Goal: Task Accomplishment & Management: Complete application form

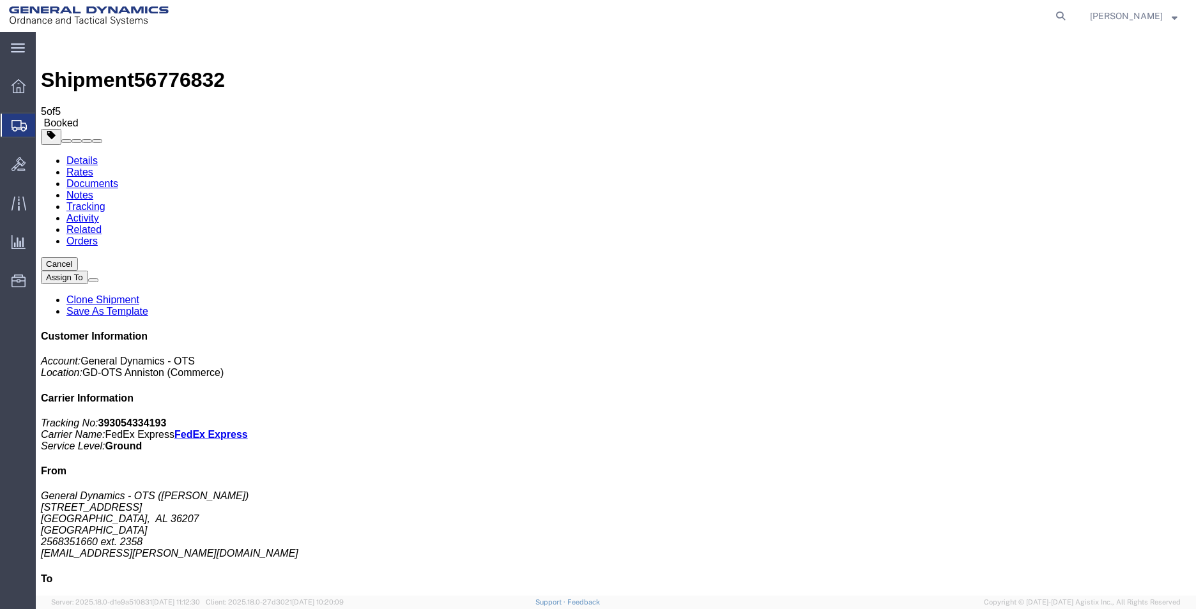
click at [0, 0] on span "Create Shipment" at bounding box center [0, 0] width 0 height 0
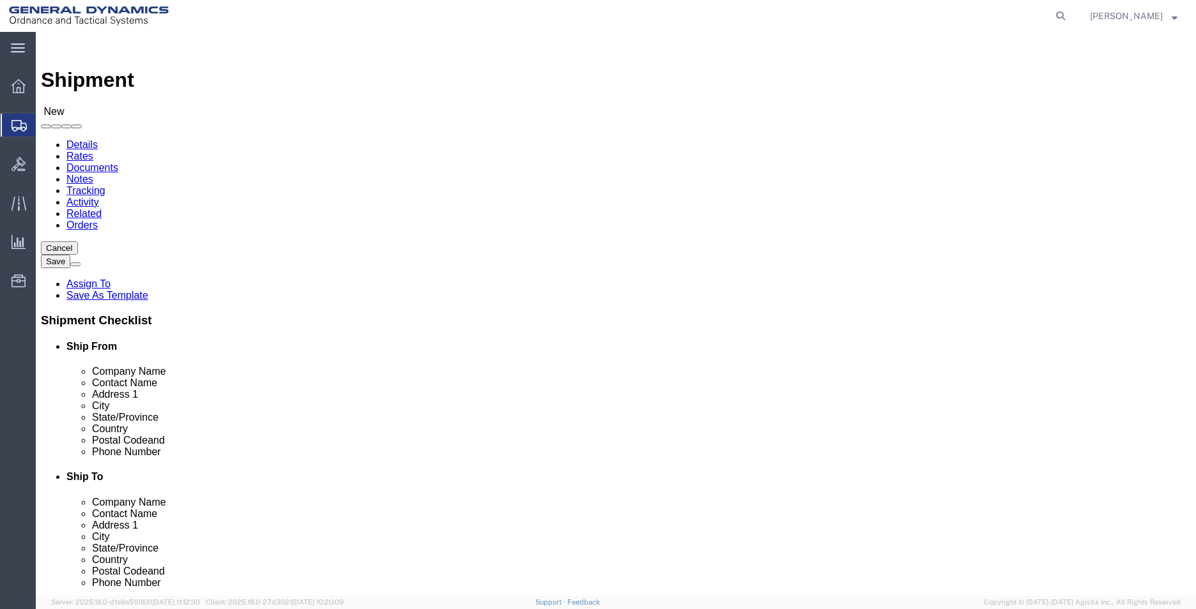
select select "MYPROFILE"
select select "AL"
click input "text"
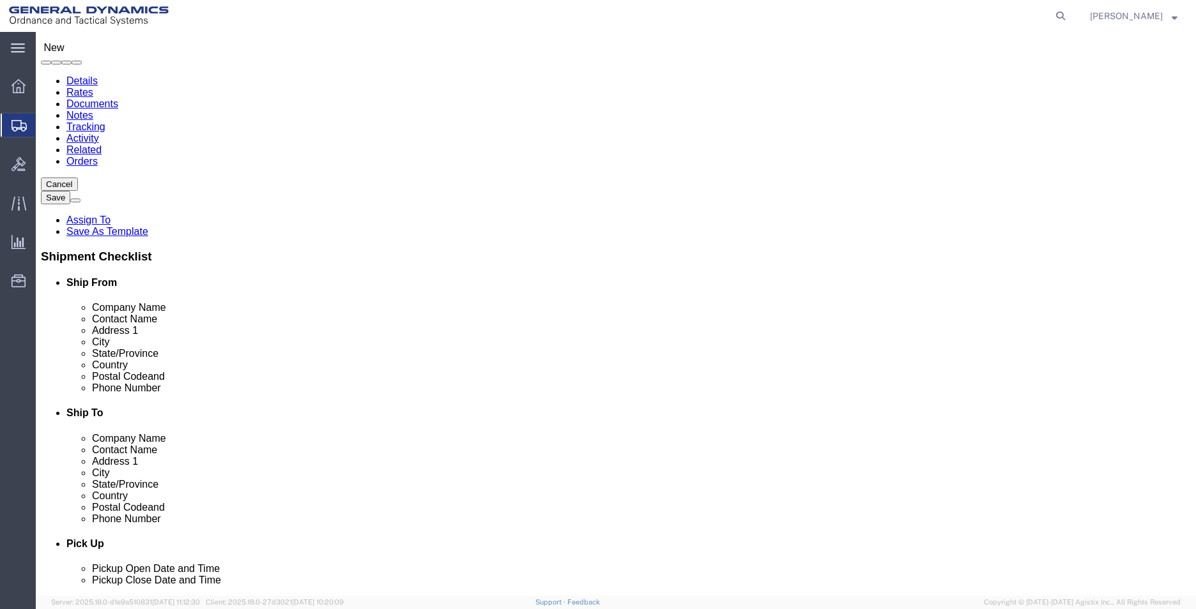
type input "PRECISION METAL FINISHING"
click input "text"
type input "[PERSON_NAME]"
type input "[STREET_ADDRESS]"
type input "WILLIAMSPORT"
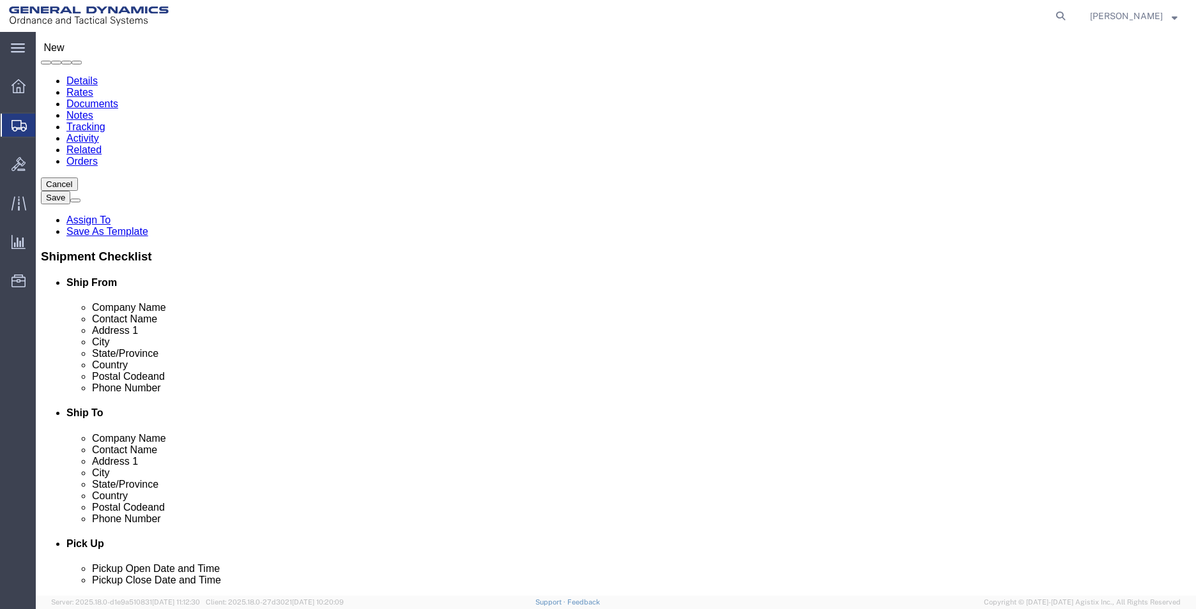
type input "P"
click input "Postal Code"
type input "17701"
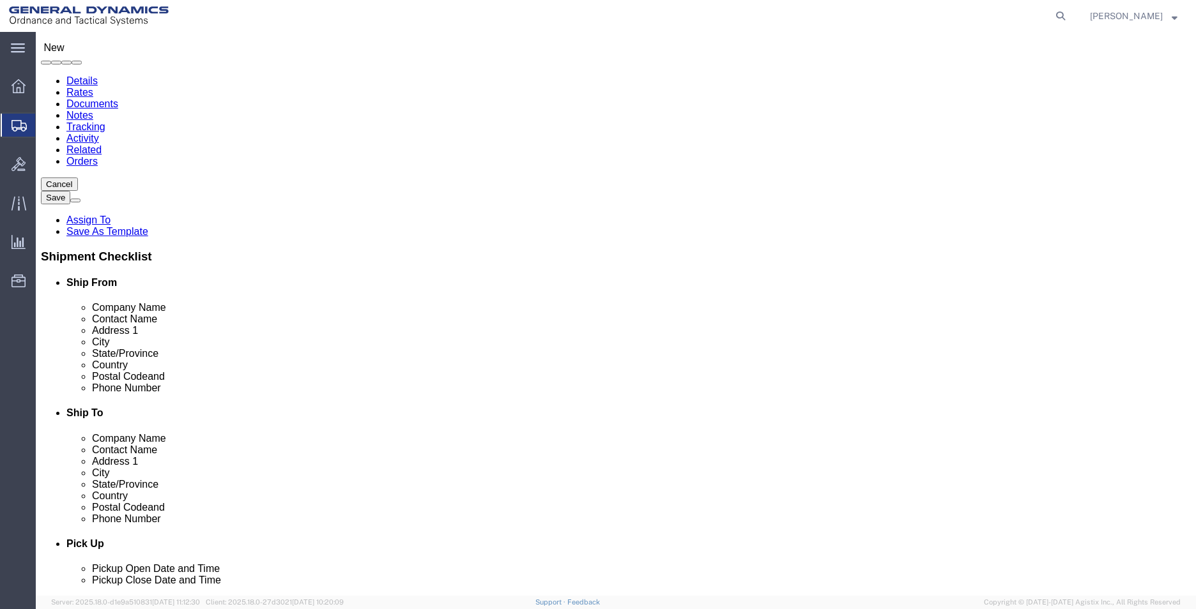
type input "2568351660"
type input "[EMAIL_ADDRESS][PERSON_NAME][DOMAIN_NAME]"
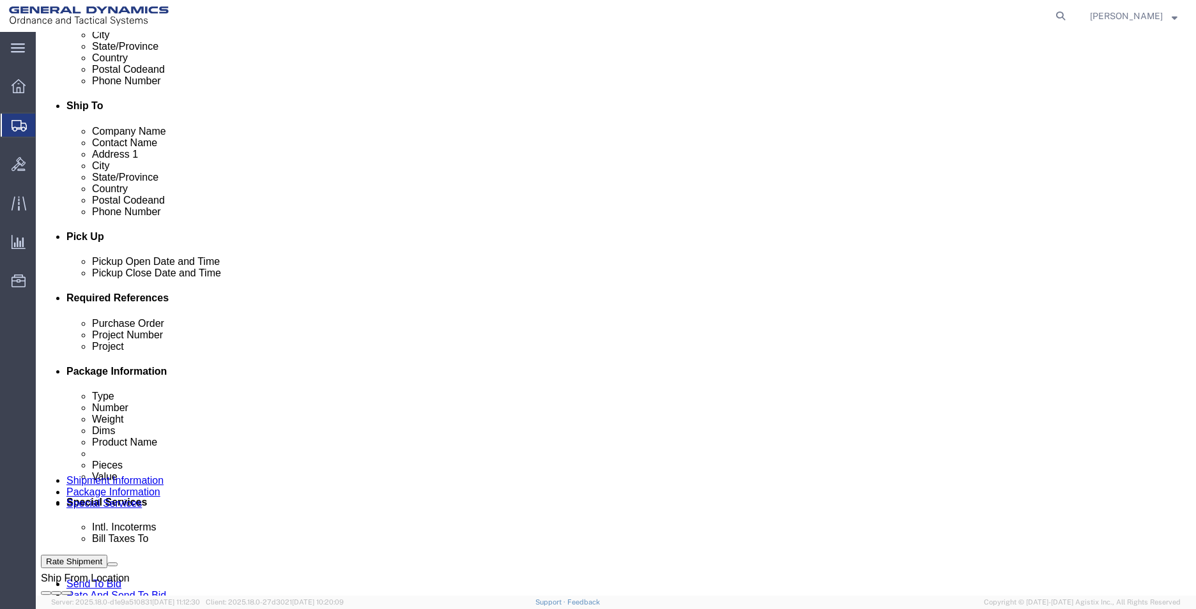
scroll to position [383, 0]
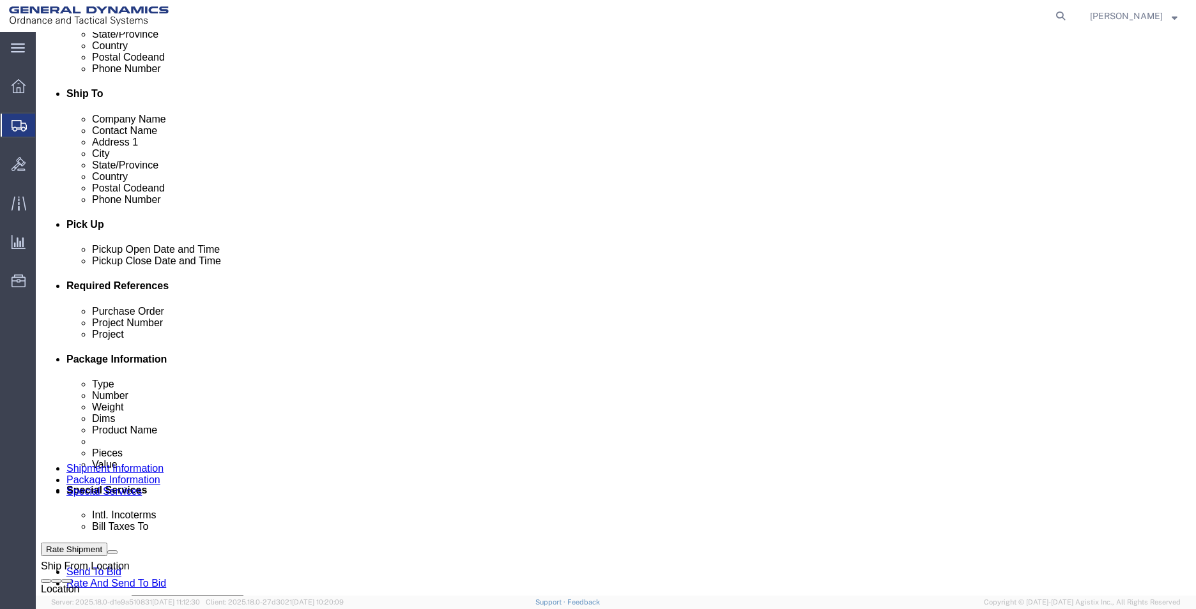
click input "text"
type input "555000"
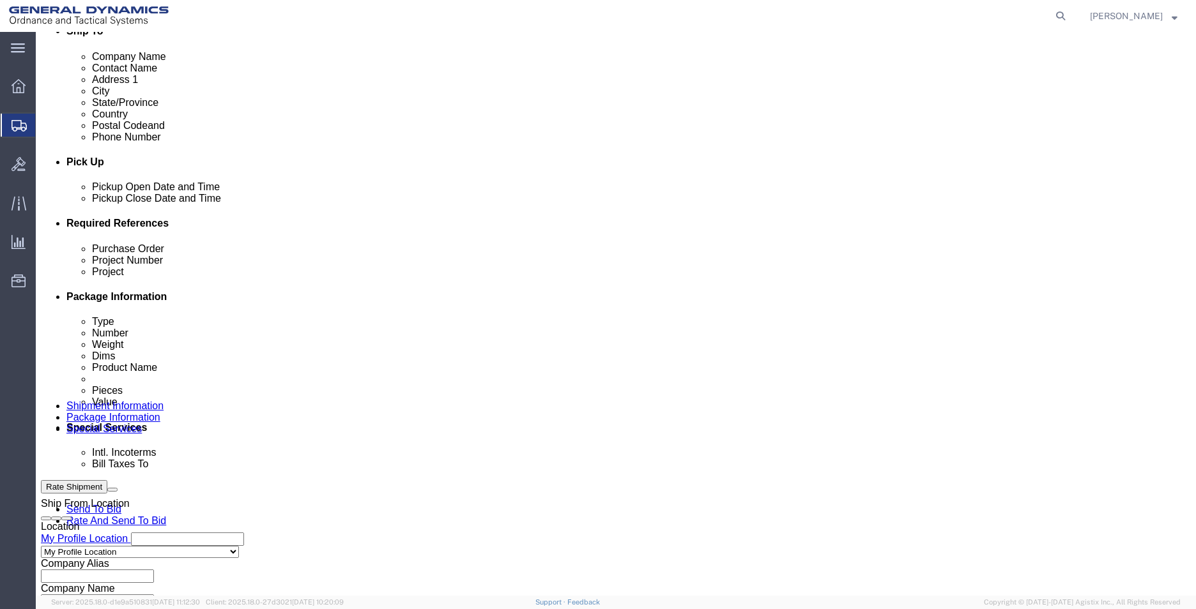
scroll to position [533, 0]
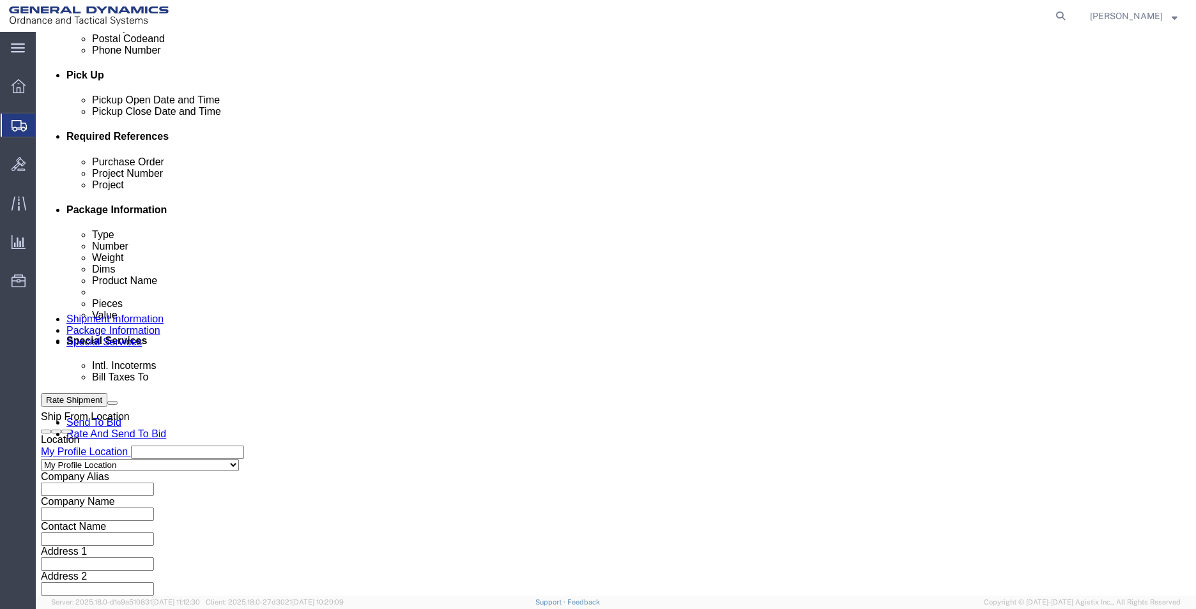
type input "555000"
drag, startPoint x: 152, startPoint y: 395, endPoint x: 145, endPoint y: 393, distance: 7.1
click select "Select Air Less than Truckload Multi-Leg Ocean Freight Rail Small Parcel Truckl…"
select select "SMAL"
click select "Select Air Less than Truckload Multi-Leg Ocean Freight Rail Small Parcel Truckl…"
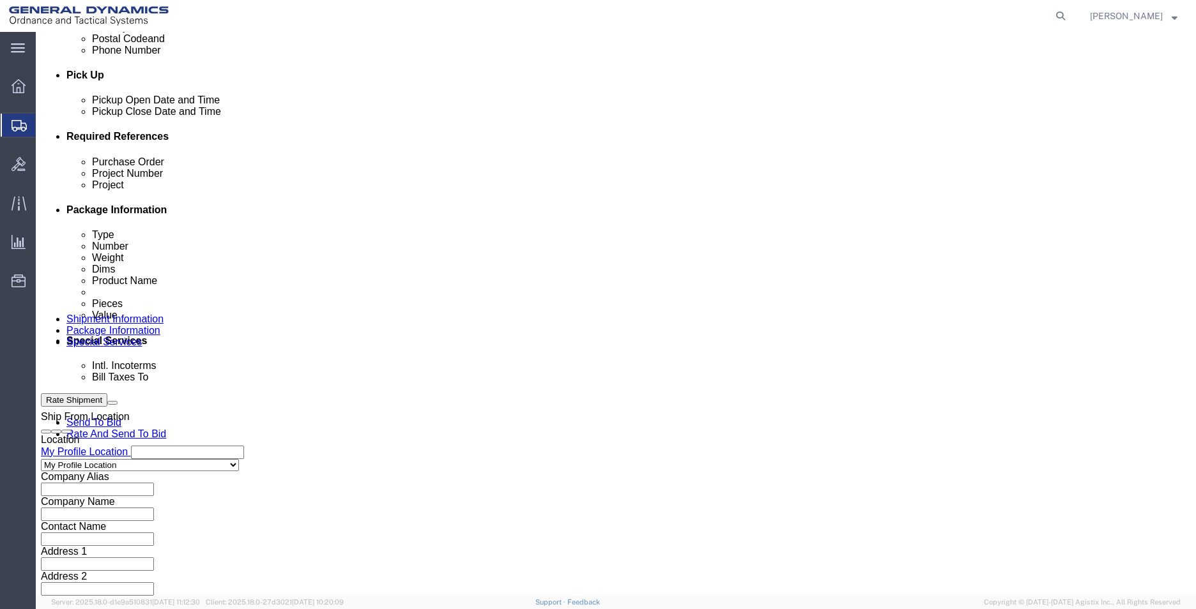
click button "Continue"
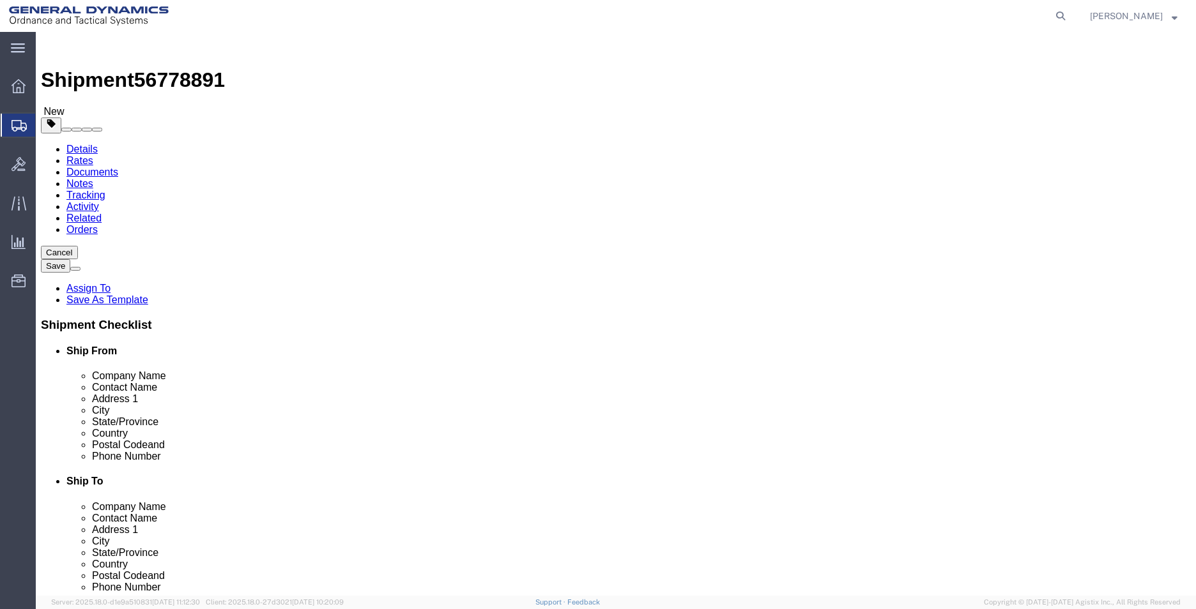
click select "Select Envelope Large Box Medium Box PAK Rack Small Box Tube Your Packaging"
select select "ENV"
click select "Select Envelope Large Box Medium Box PAK Rack Small Box Tube Your Packaging"
type input "9.50"
type input "12.50"
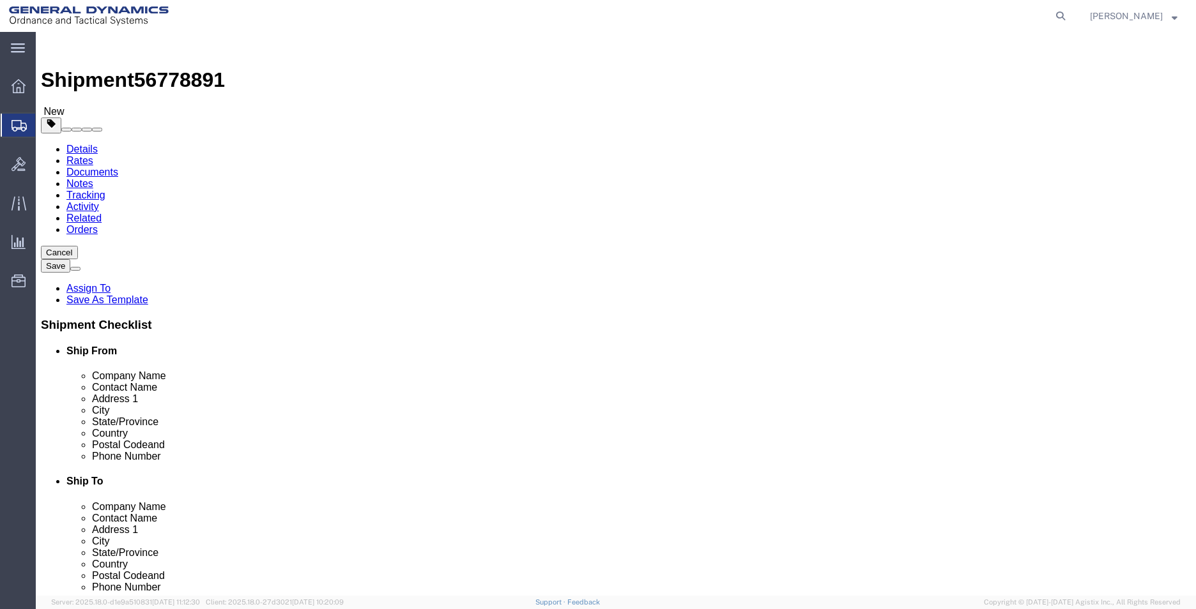
type input "0.25"
type input "1"
click link "Add Content"
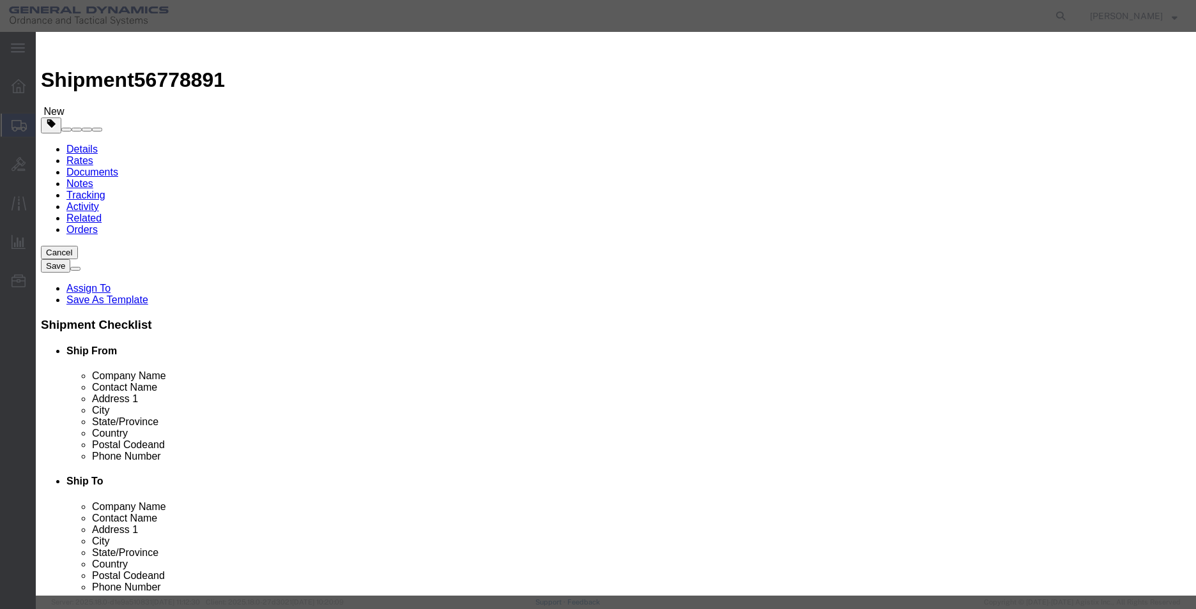
click div "Commodity library"
click input "text"
type input "QUOTE AN-25-0034/AN-25-0035"
click input "0"
type input "2"
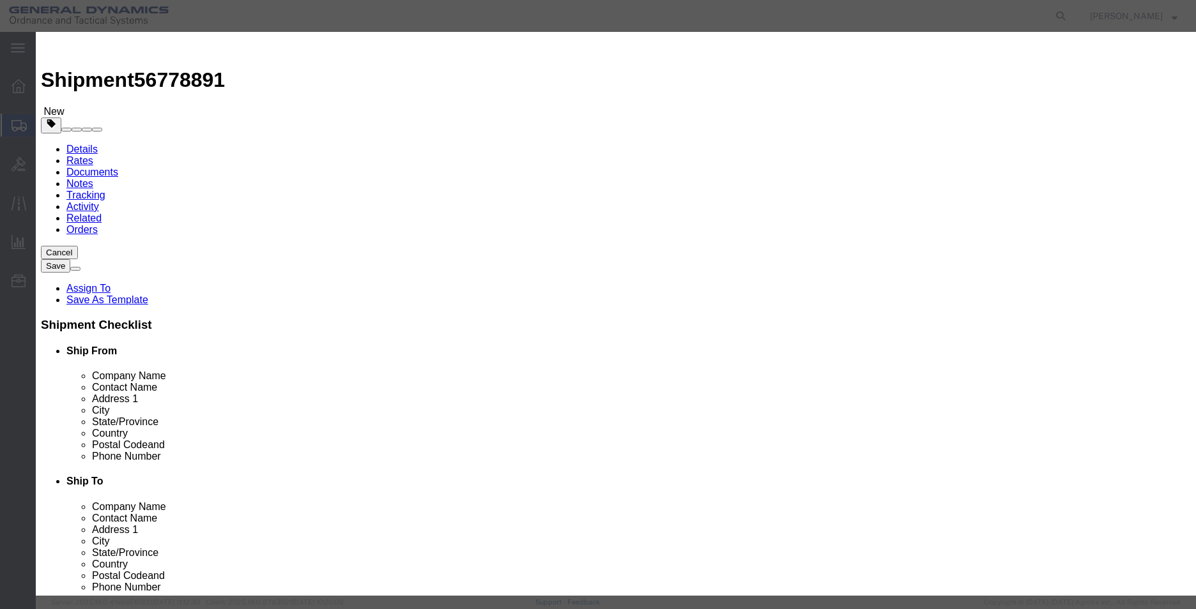
click input "text"
type input "1"
click div "Product Name QUOTE AN-25-0034/AN-25-0035 QUOTE Pieces 2 Select Bag Barrels 100B…"
click button "Save & Close"
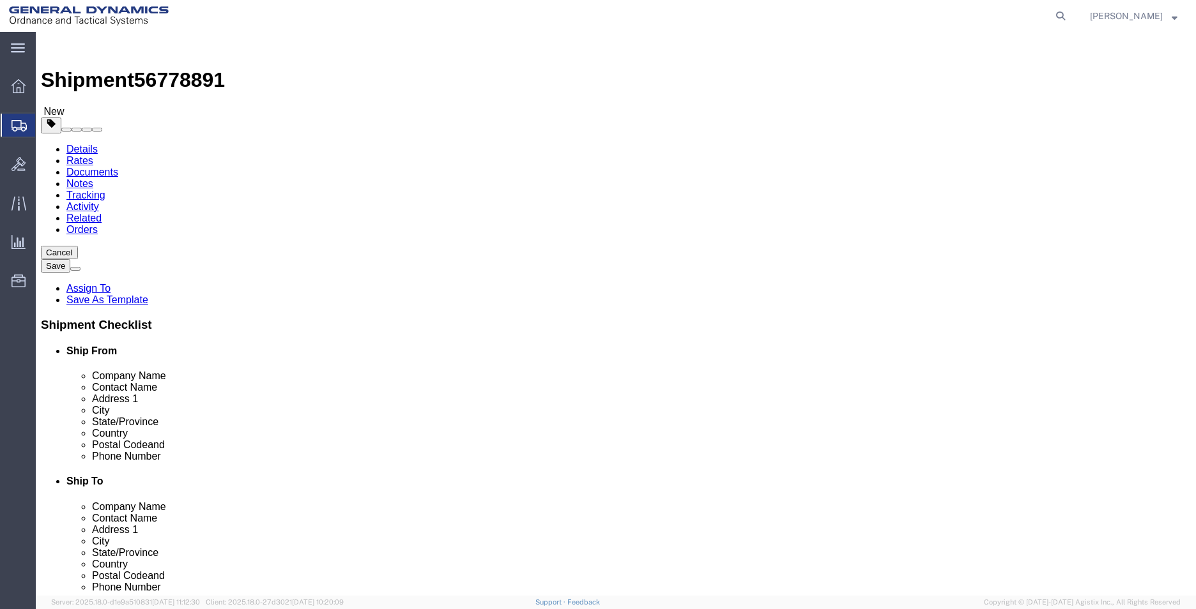
click button "Rate Shipment"
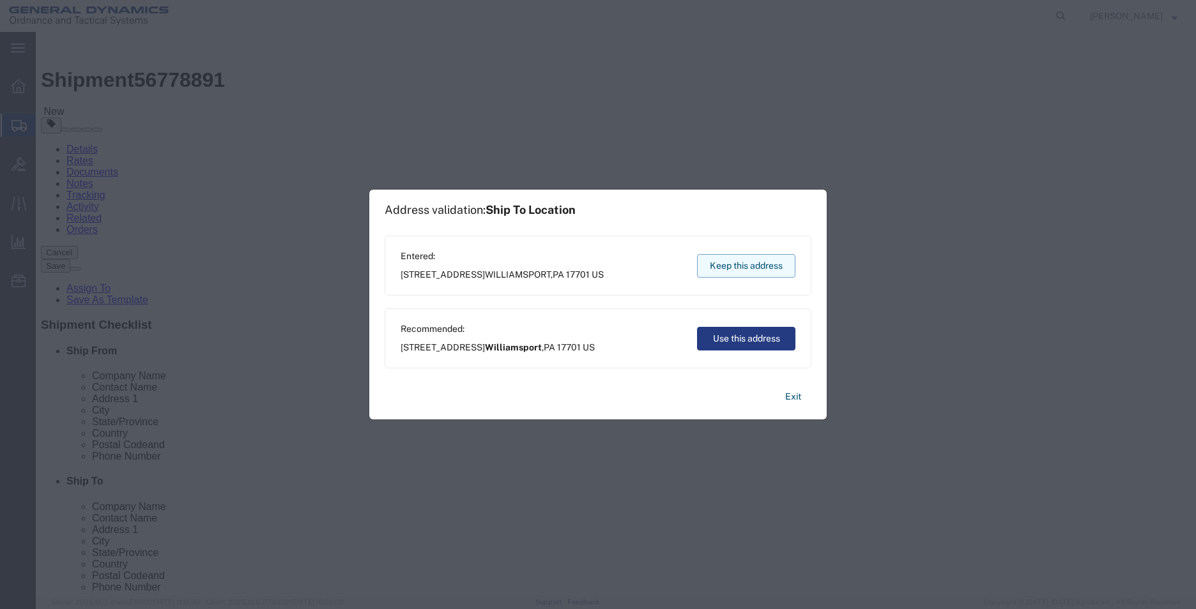
click at [748, 268] on button "Keep this address" at bounding box center [746, 266] width 98 height 24
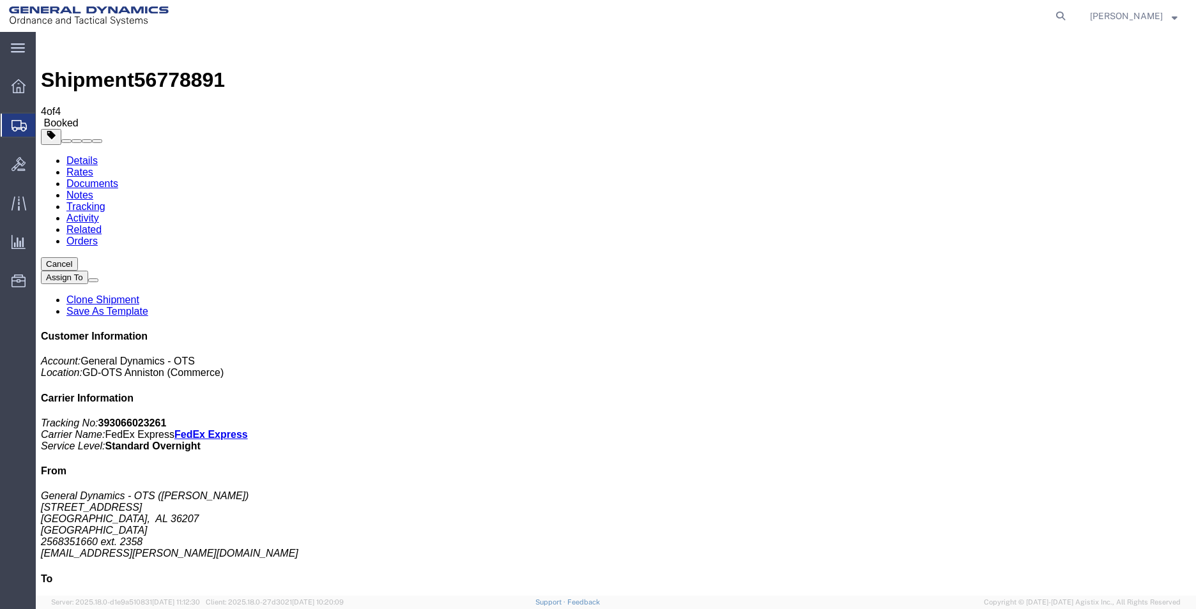
click at [0, 0] on span "Create Shipment" at bounding box center [0, 0] width 0 height 0
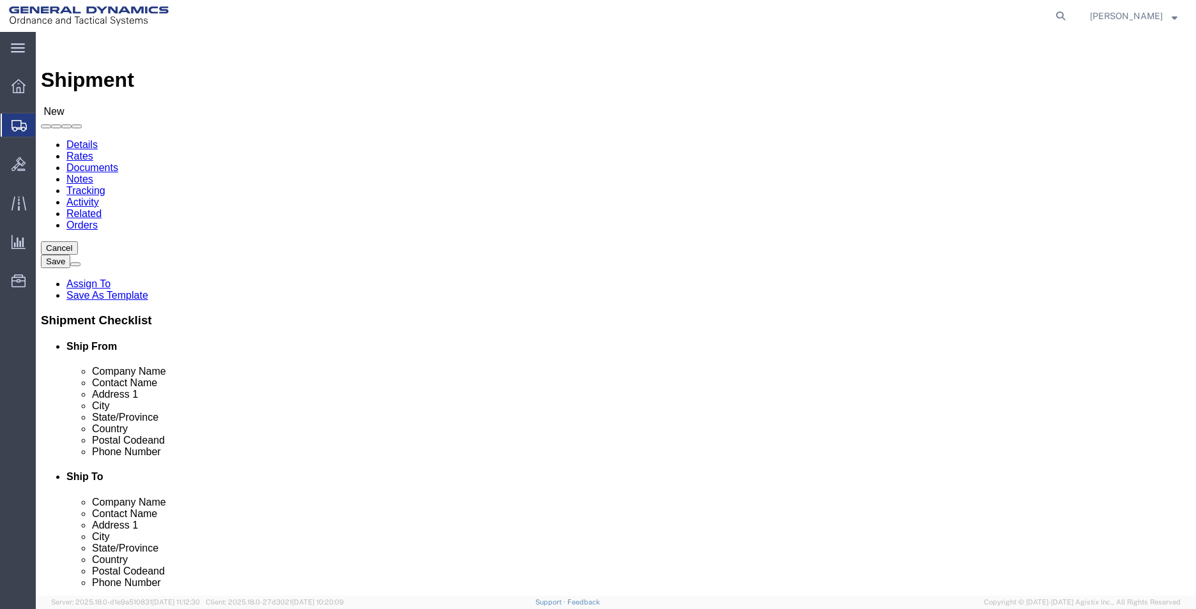
select select "MYPROFILE"
select select "AL"
click input "text"
type input "IPA"
click p "- IPAK FOAM FABRICATIONS - ([PERSON_NAME]) [STREET_ADDRESS][PERSON_NAME]"
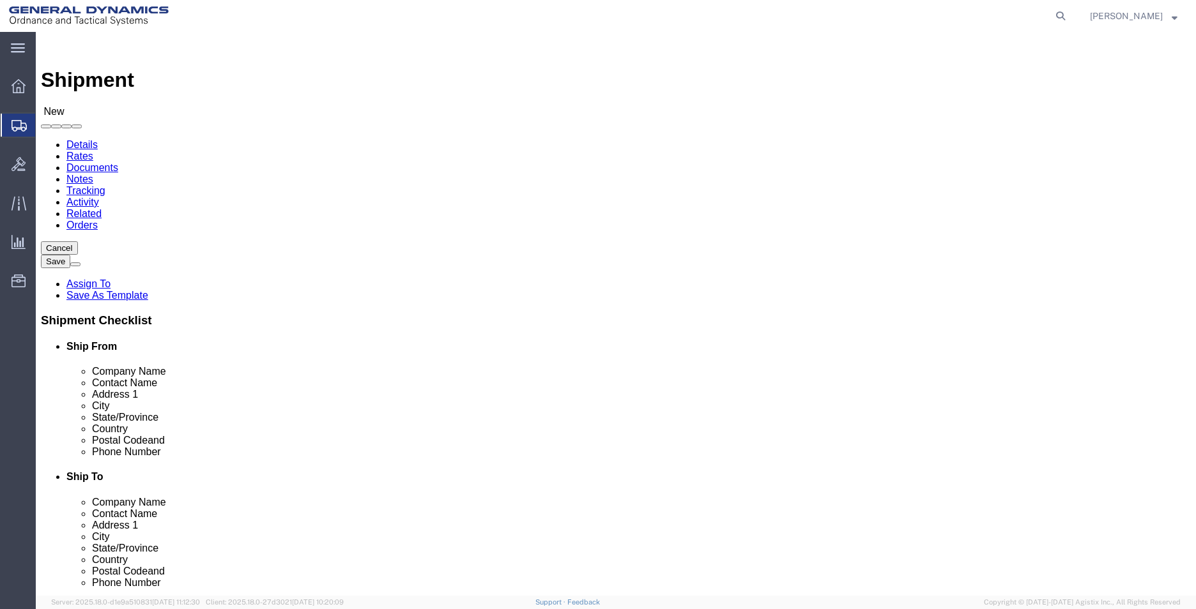
select select "KY"
type input "IPAK FOAM FABRICATIONS"
drag, startPoint x: 701, startPoint y: 263, endPoint x: 441, endPoint y: 254, distance: 260.1
click div "Ship From Location Location My Profile Location Select My Profile Location GD-O…"
type input "[PERSON_NAME]"
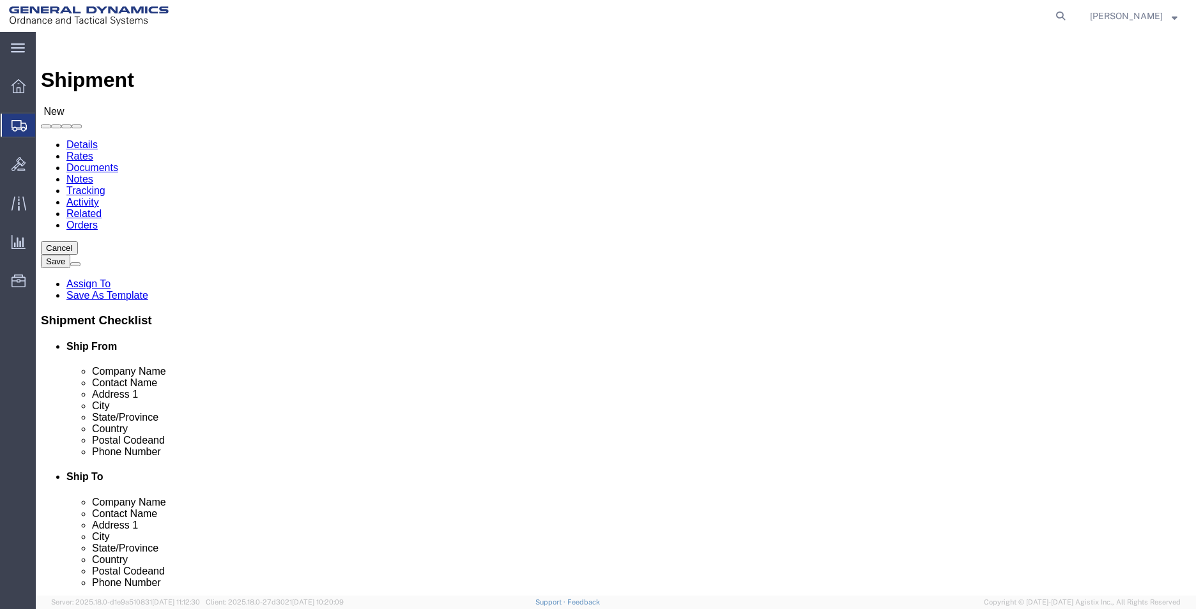
click input "text"
type input "[EMAIL_ADDRESS][PERSON_NAME][DOMAIN_NAME]"
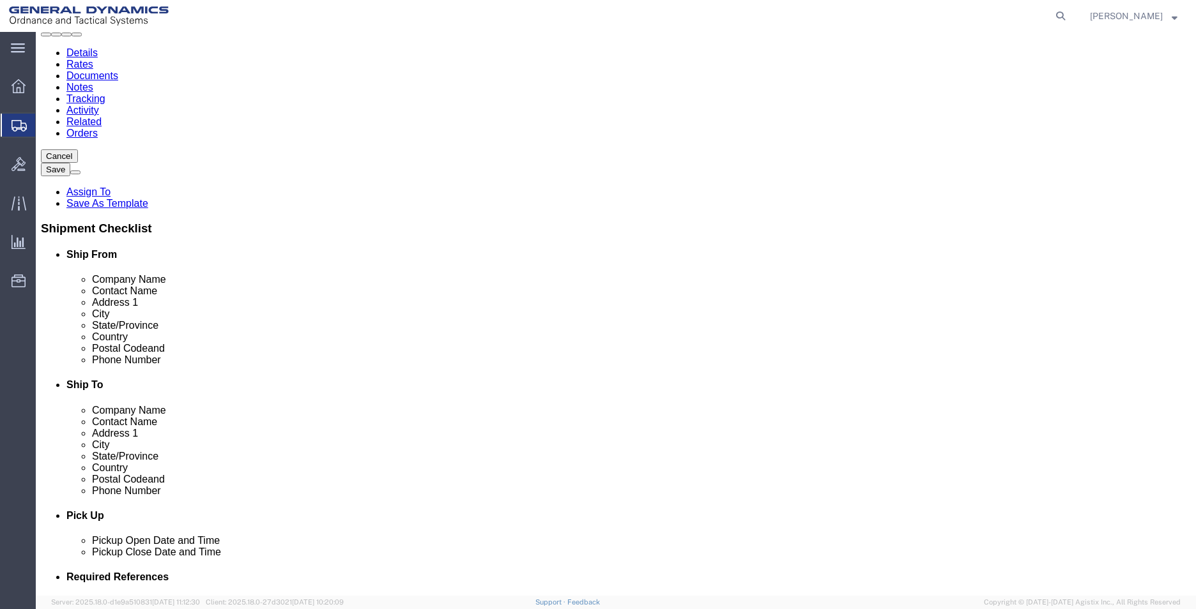
scroll to position [319, 0]
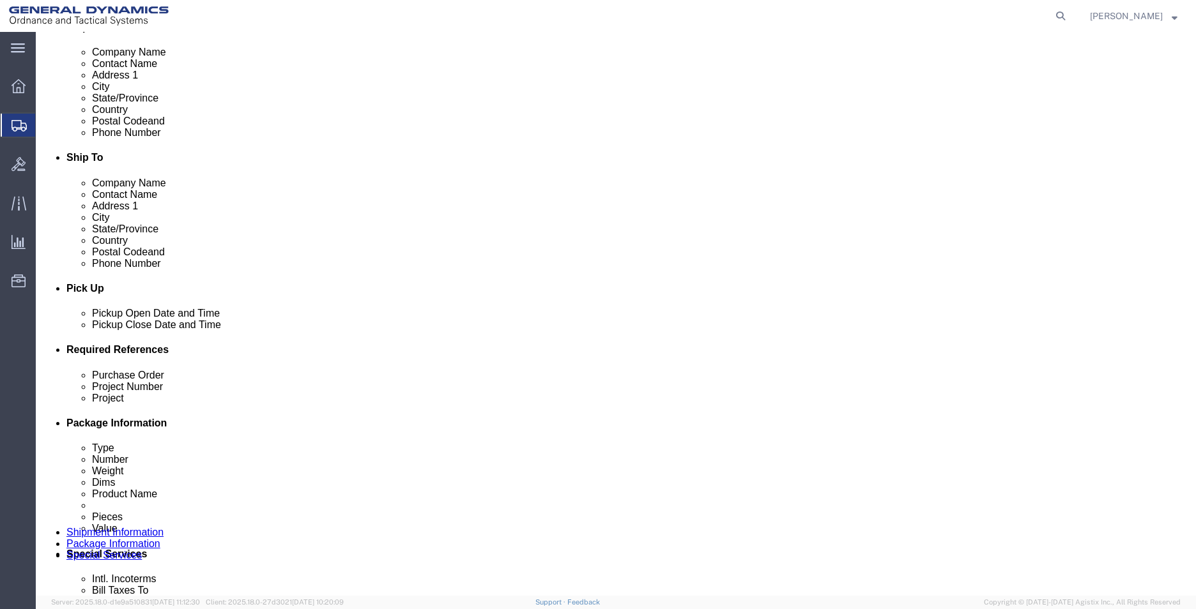
click input "text"
type input "555000"
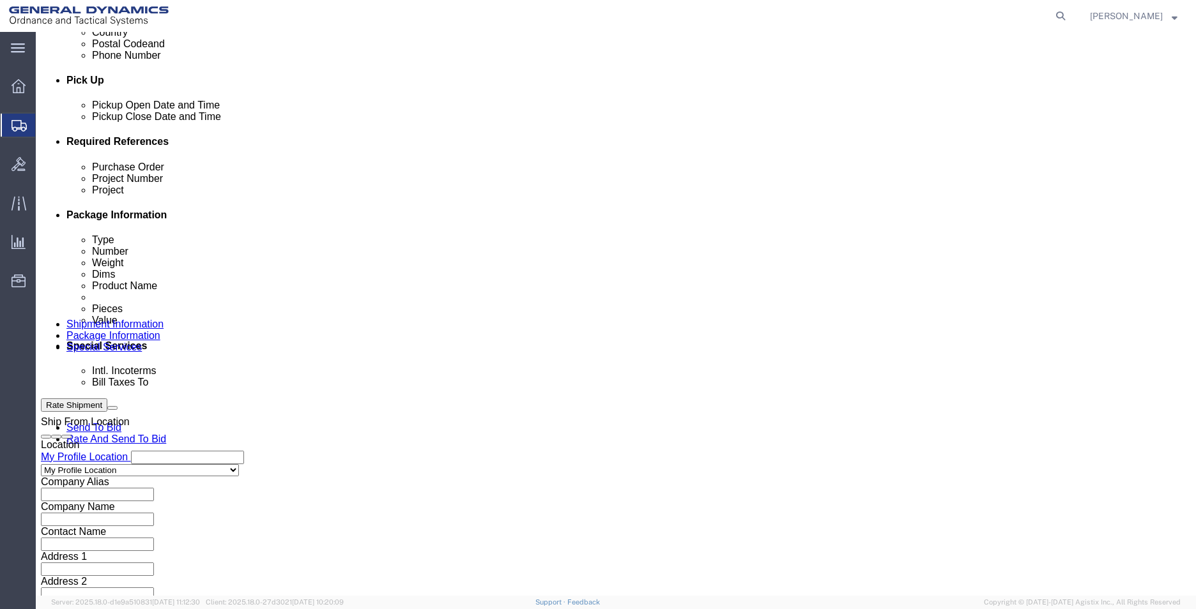
scroll to position [533, 0]
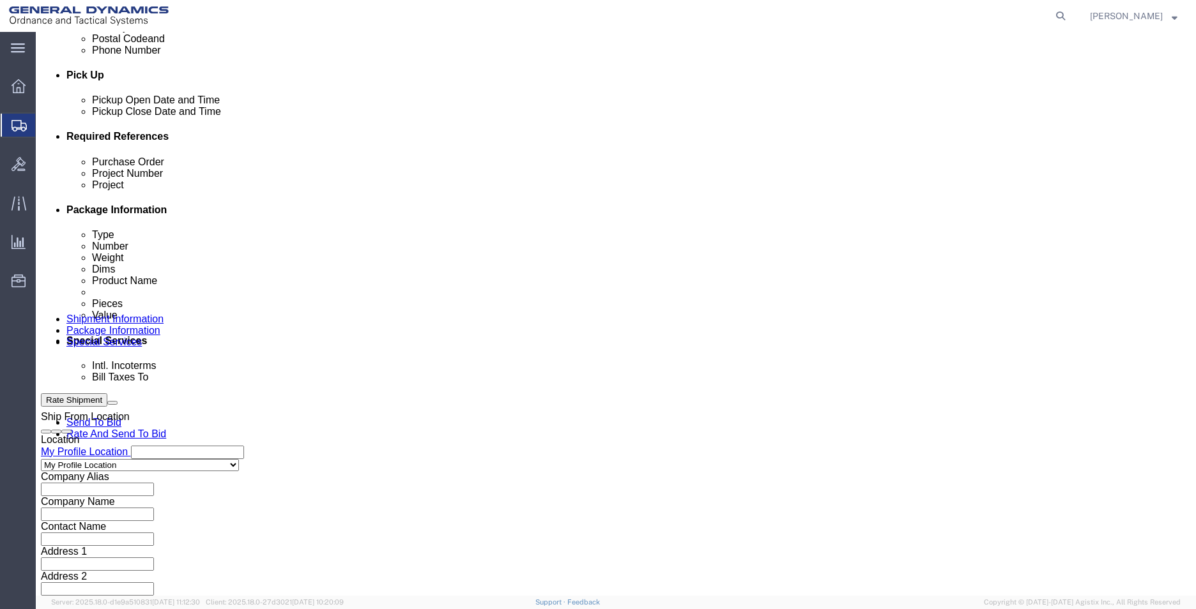
type input "555000"
click select "Select Air Less than Truckload Multi-Leg Ocean Freight Rail Small Parcel Truckl…"
select select "SMAL"
click select "Select Air Less than Truckload Multi-Leg Ocean Freight Rail Small Parcel Truckl…"
click button "Continue"
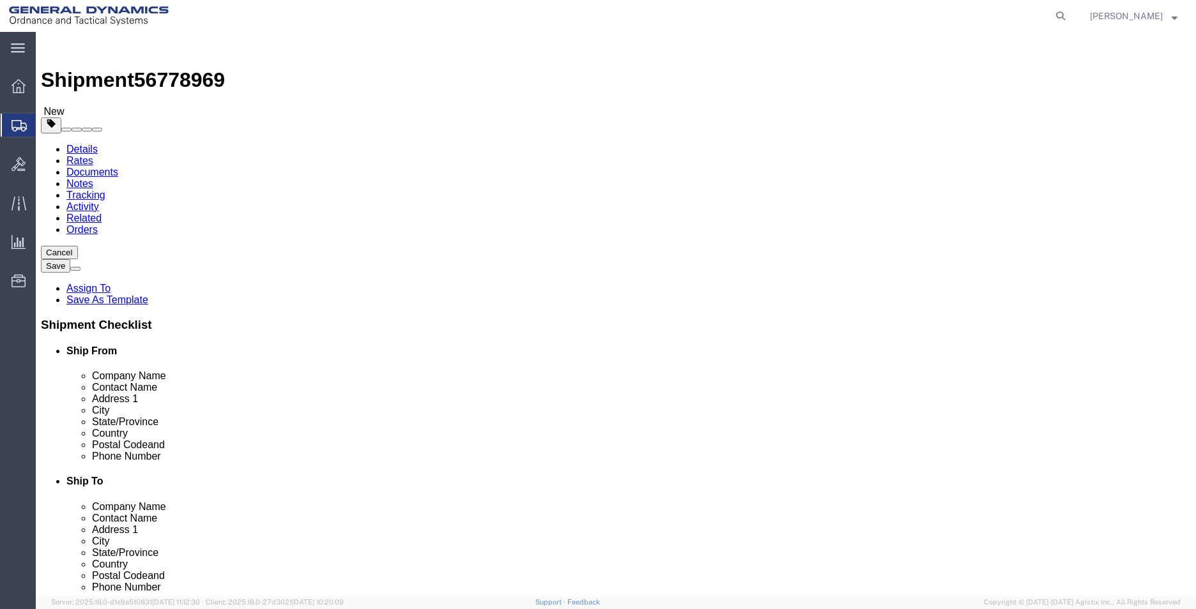
click select "Select Envelope Large Box Medium Box PAK Rack Small Box Tube Your Packaging"
select select "ENV"
click select "Select Envelope Large Box Medium Box PAK Rack Small Box Tube Your Packaging"
type input "9.50"
type input "12.50"
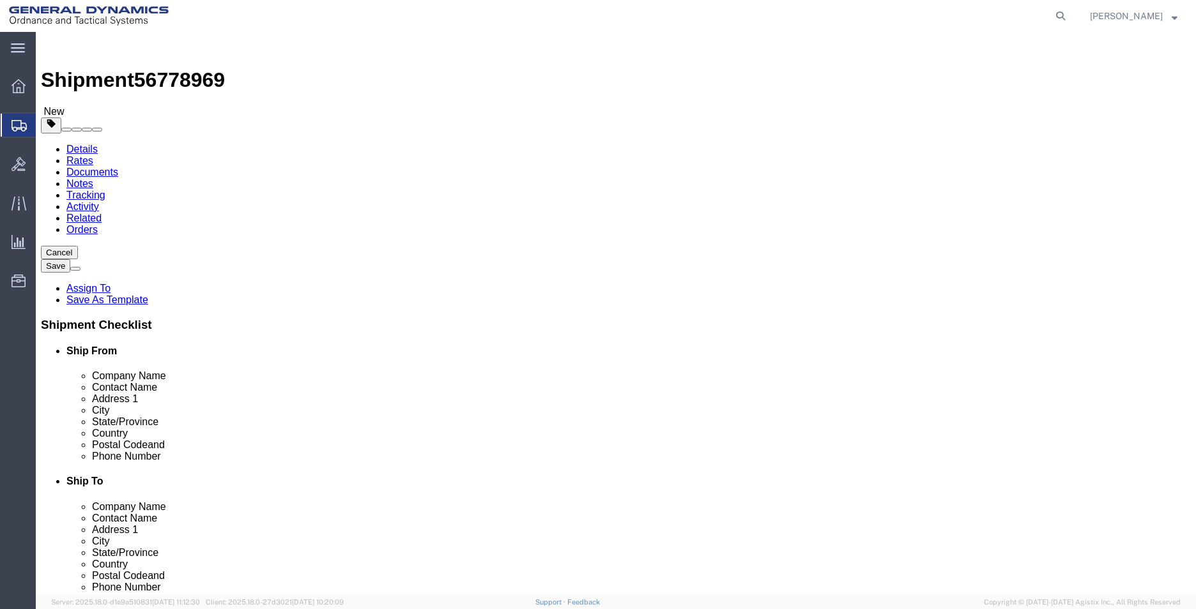
type input "0.25"
type input "1"
click link "Add Content"
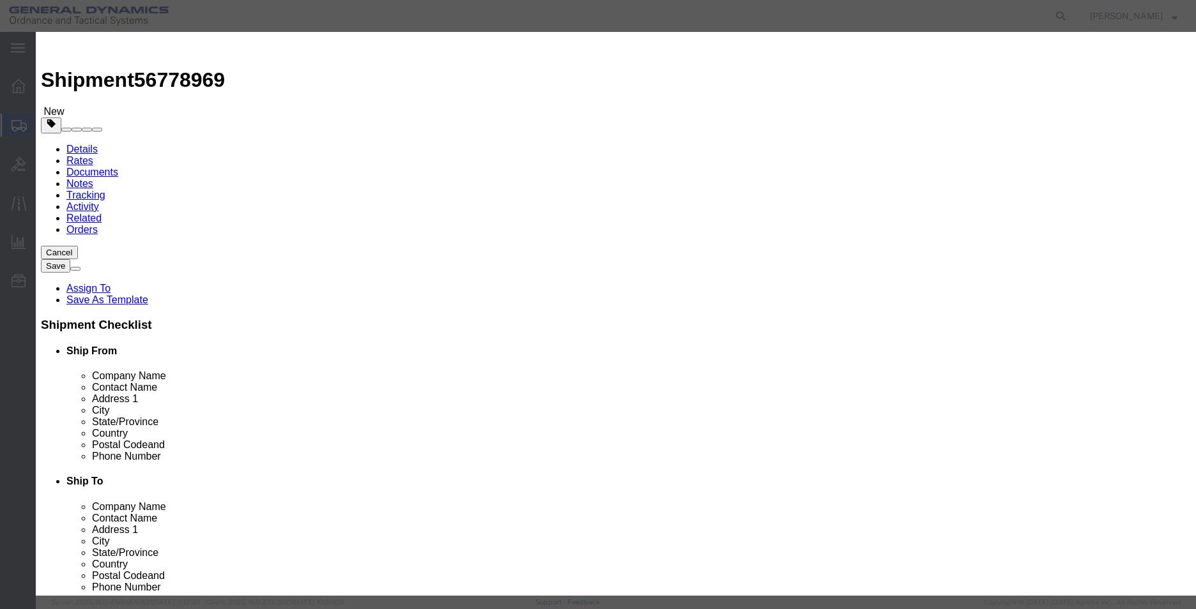
click input "text"
type input "QUOTE AN-25-0034/AN-25-0035"
type input "2"
type input "1"
click button "Save & Close"
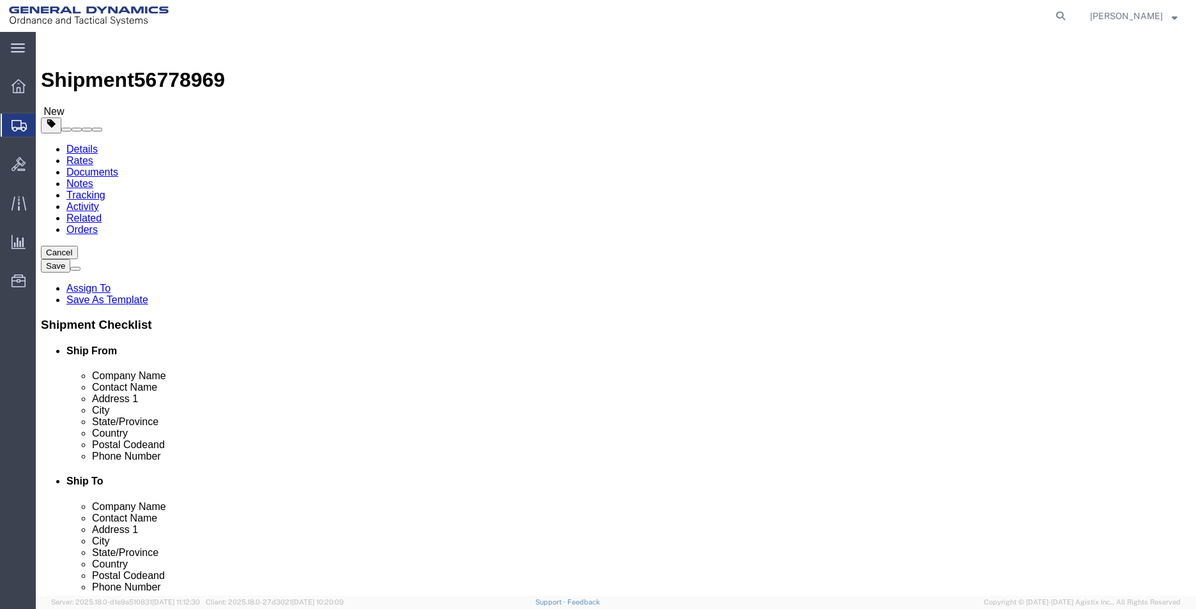
click button "Rate Shipment"
